Goal: Use online tool/utility

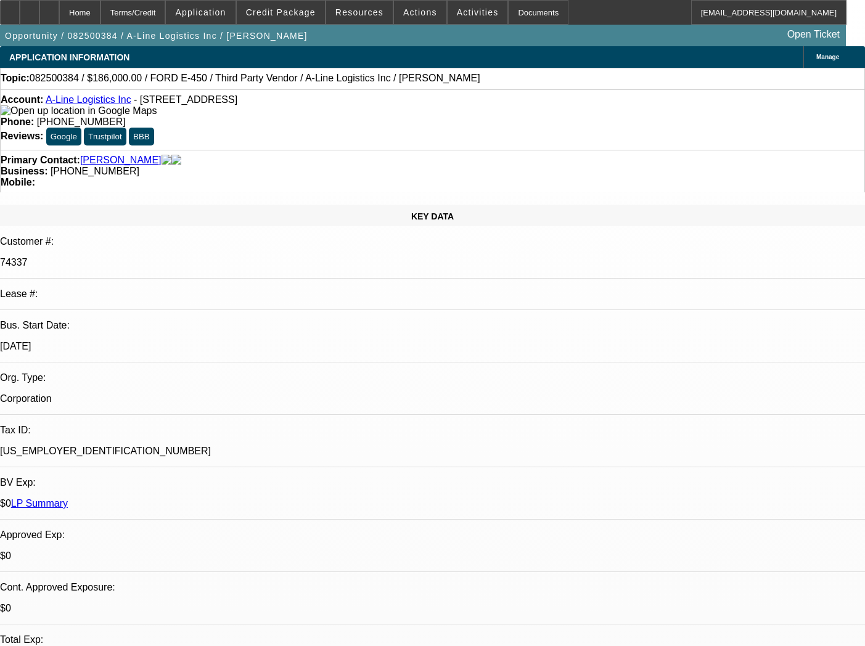
select select "0"
select select "6"
select select "0"
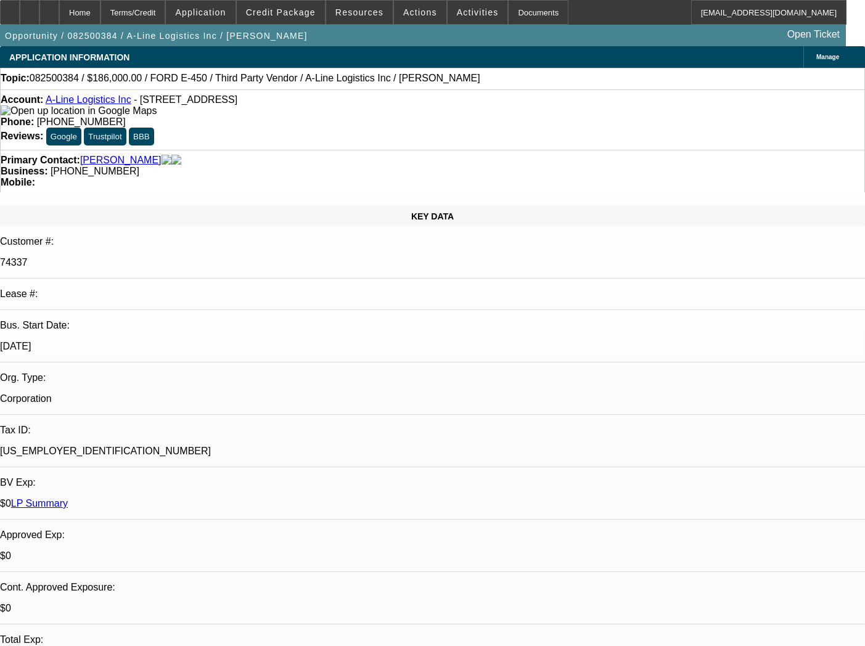
select select "0"
select select "0.1"
select select "4"
select select "0"
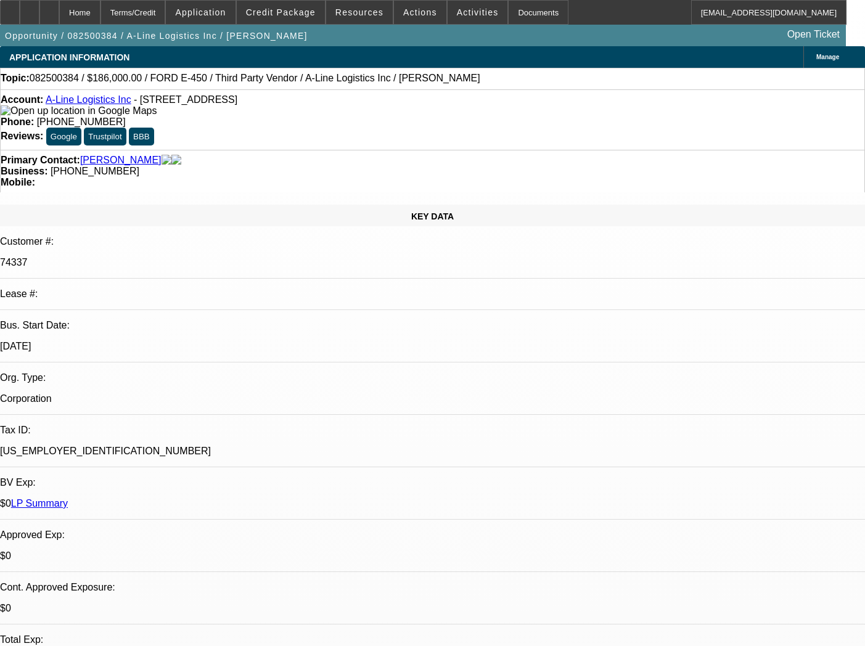
select select "0.1"
select select "4"
select select "0"
select select "0.1"
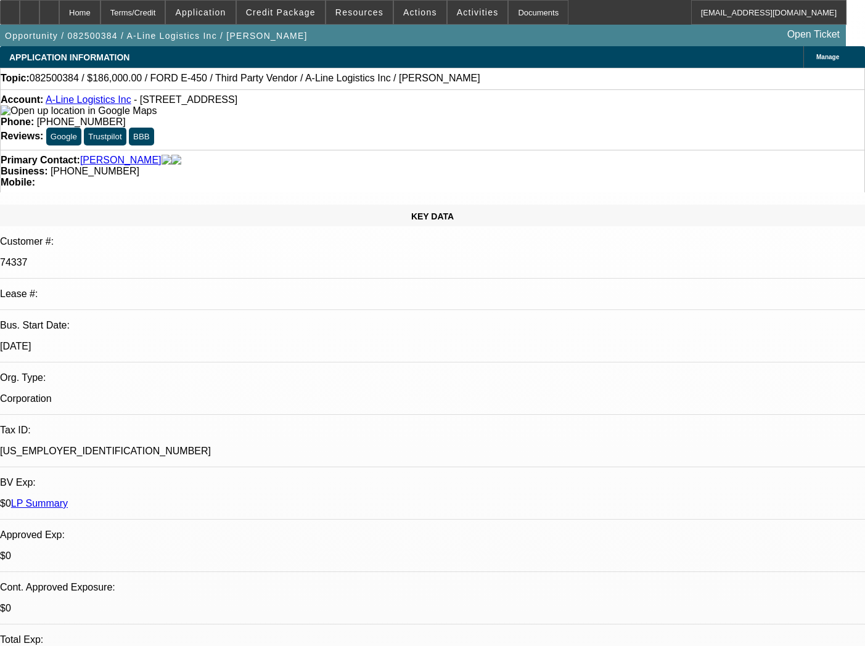
select select "4"
